Goal: Task Accomplishment & Management: Use online tool/utility

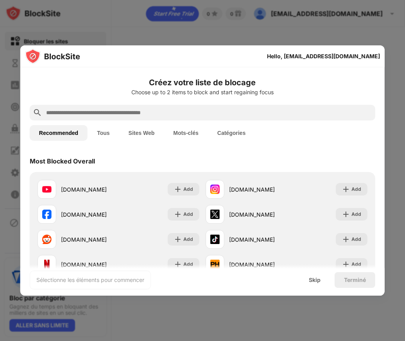
click at [77, 115] on input "text" at bounding box center [208, 112] width 327 height 9
click at [71, 113] on input "text" at bounding box center [208, 112] width 327 height 9
paste input "**********"
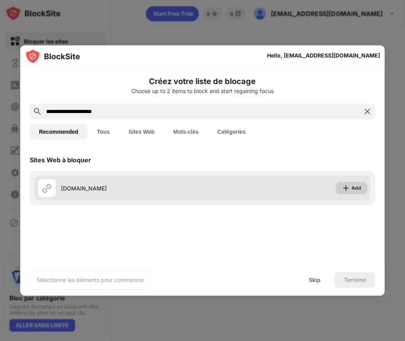
type input "**********"
click at [352, 189] on div "Add" at bounding box center [356, 188] width 10 height 8
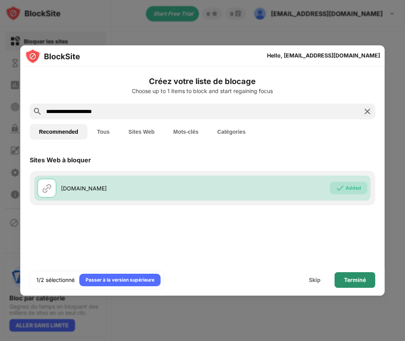
click at [355, 279] on div "Terminé" at bounding box center [355, 280] width 22 height 6
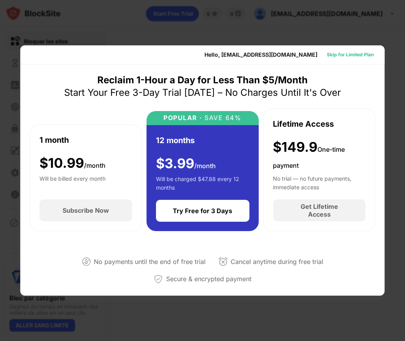
click at [347, 57] on div "Skip for Limited Plan" at bounding box center [350, 55] width 47 height 8
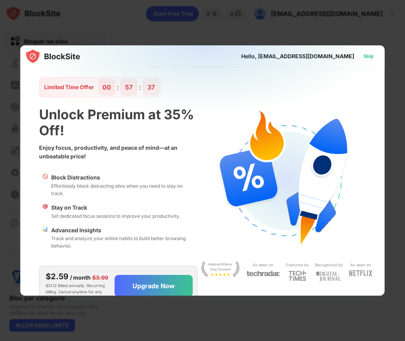
click at [363, 54] on div "Skip" at bounding box center [368, 56] width 10 height 8
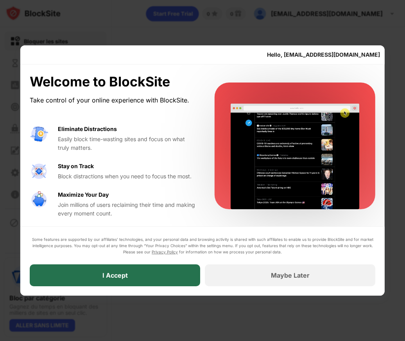
click at [152, 275] on div "I Accept" at bounding box center [115, 275] width 170 height 22
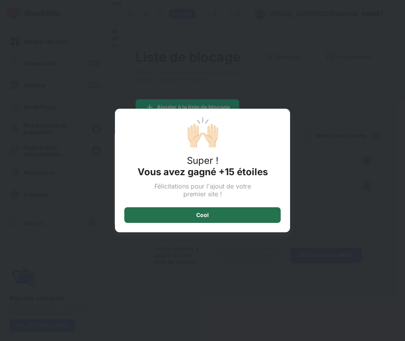
click at [207, 217] on div "Cool" at bounding box center [202, 215] width 13 height 6
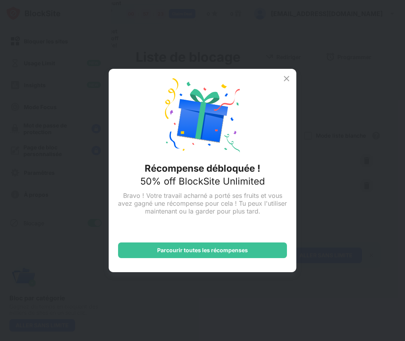
click at [289, 79] on img at bounding box center [286, 78] width 9 height 9
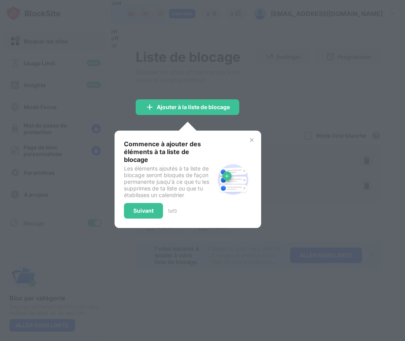
click at [250, 142] on img at bounding box center [251, 140] width 6 height 6
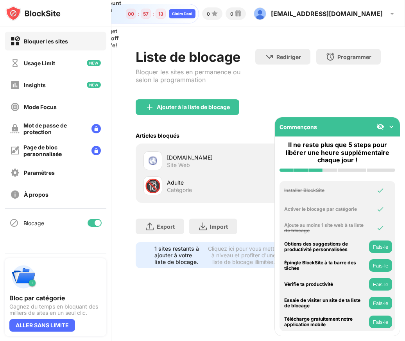
click at [171, 186] on div "Catégorie" at bounding box center [179, 189] width 25 height 7
click at [159, 187] on div "🔞" at bounding box center [153, 186] width 16 height 16
click at [153, 187] on div "🔞" at bounding box center [153, 186] width 16 height 16
click at [391, 127] on img at bounding box center [391, 127] width 8 height 8
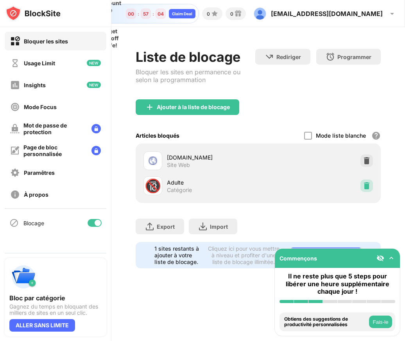
click at [370, 182] on div at bounding box center [366, 185] width 13 height 13
